Goal: Information Seeking & Learning: Learn about a topic

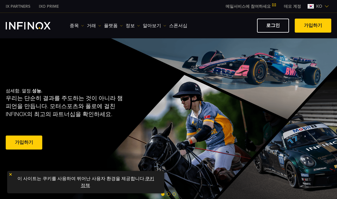
click at [76, 28] on link "종목" at bounding box center [77, 25] width 14 height 7
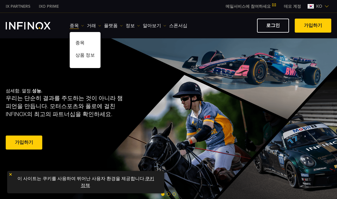
click at [82, 45] on link "종목" at bounding box center [85, 44] width 31 height 12
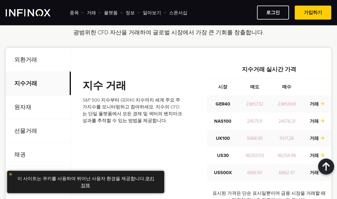
scroll to position [199, 0]
click at [23, 107] on p "원자재" at bounding box center [38, 107] width 65 height 24
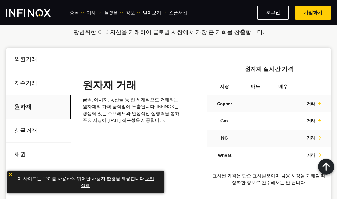
scroll to position [0, 0]
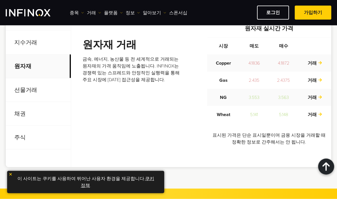
click at [29, 89] on p "선물거래" at bounding box center [38, 90] width 65 height 24
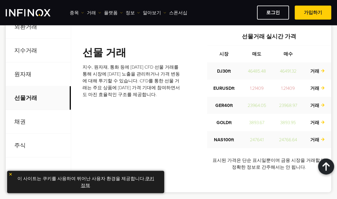
scroll to position [232, 0]
click at [33, 116] on p "채권" at bounding box center [38, 122] width 65 height 24
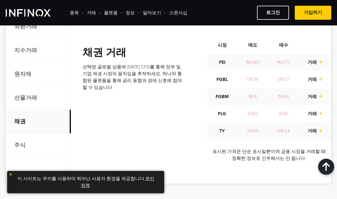
click at [53, 136] on p "주식" at bounding box center [38, 145] width 65 height 24
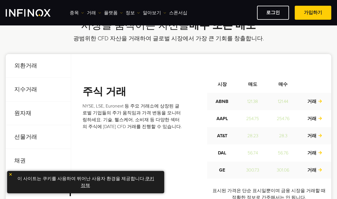
scroll to position [193, 0]
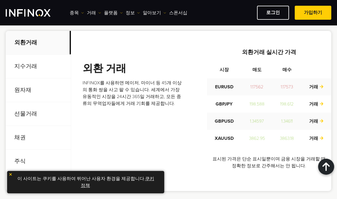
scroll to position [251, 0]
